Goal: Transaction & Acquisition: Purchase product/service

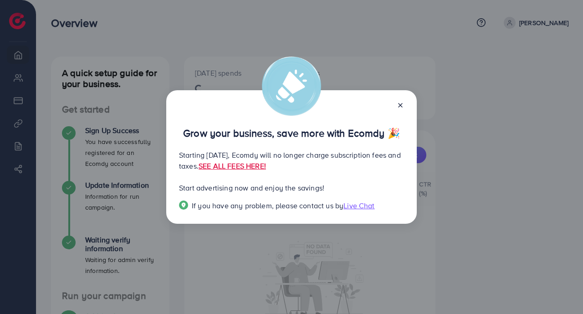
click at [400, 103] on line at bounding box center [401, 105] width 4 height 4
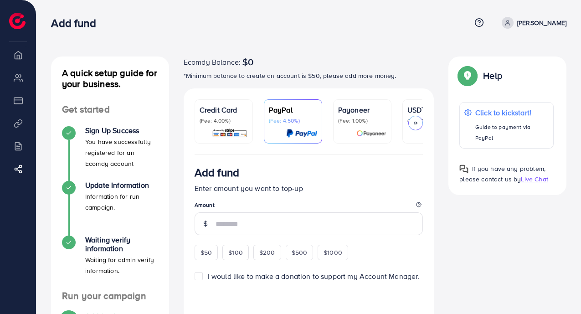
click at [19, 56] on li "Overview" at bounding box center [18, 55] width 36 height 18
click at [543, 21] on p "waseem" at bounding box center [541, 22] width 49 height 11
click at [511, 23] on icon at bounding box center [507, 23] width 6 height 6
